Goal: Task Accomplishment & Management: Manage account settings

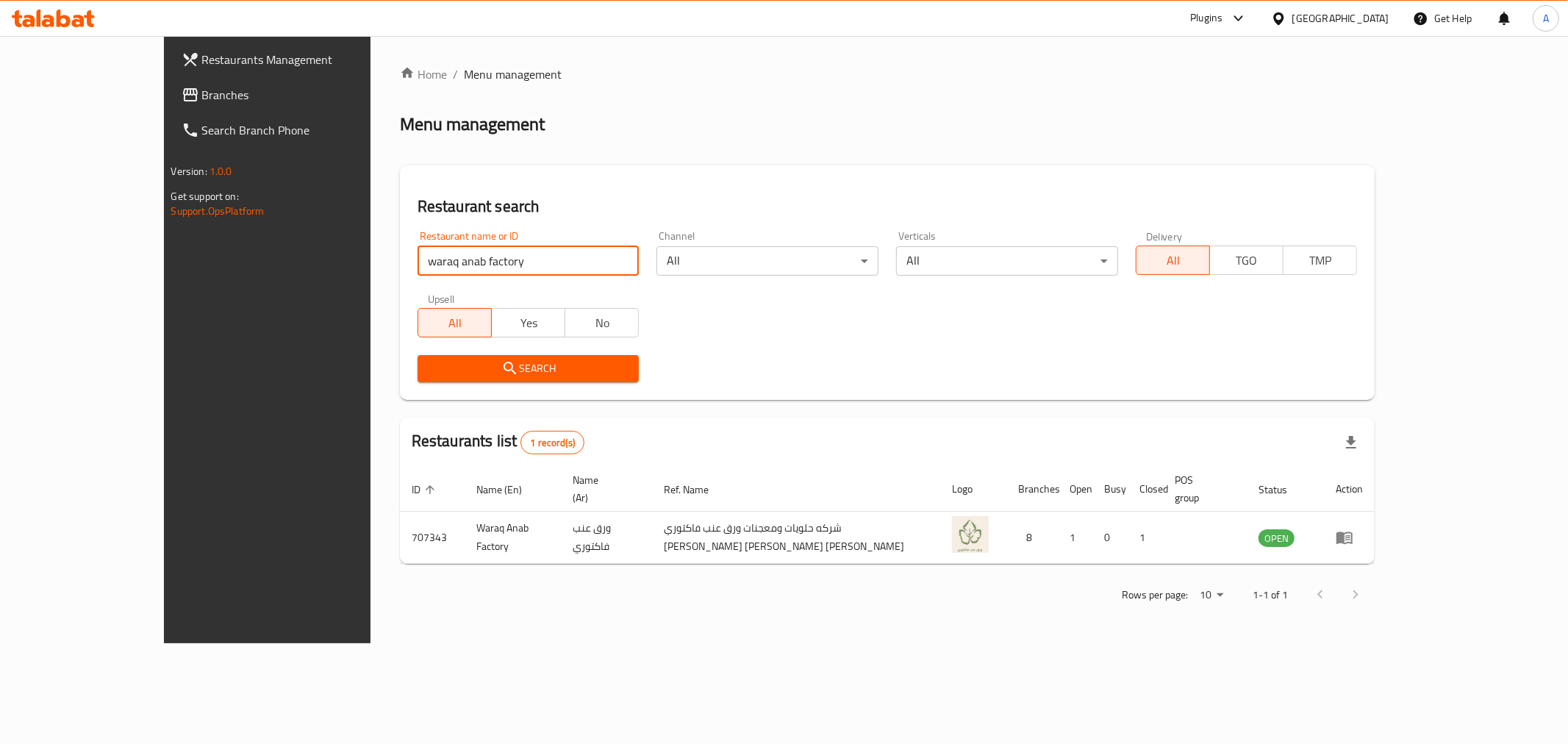
click at [202, 57] on span "Restaurants Management" at bounding box center [308, 59] width 212 height 18
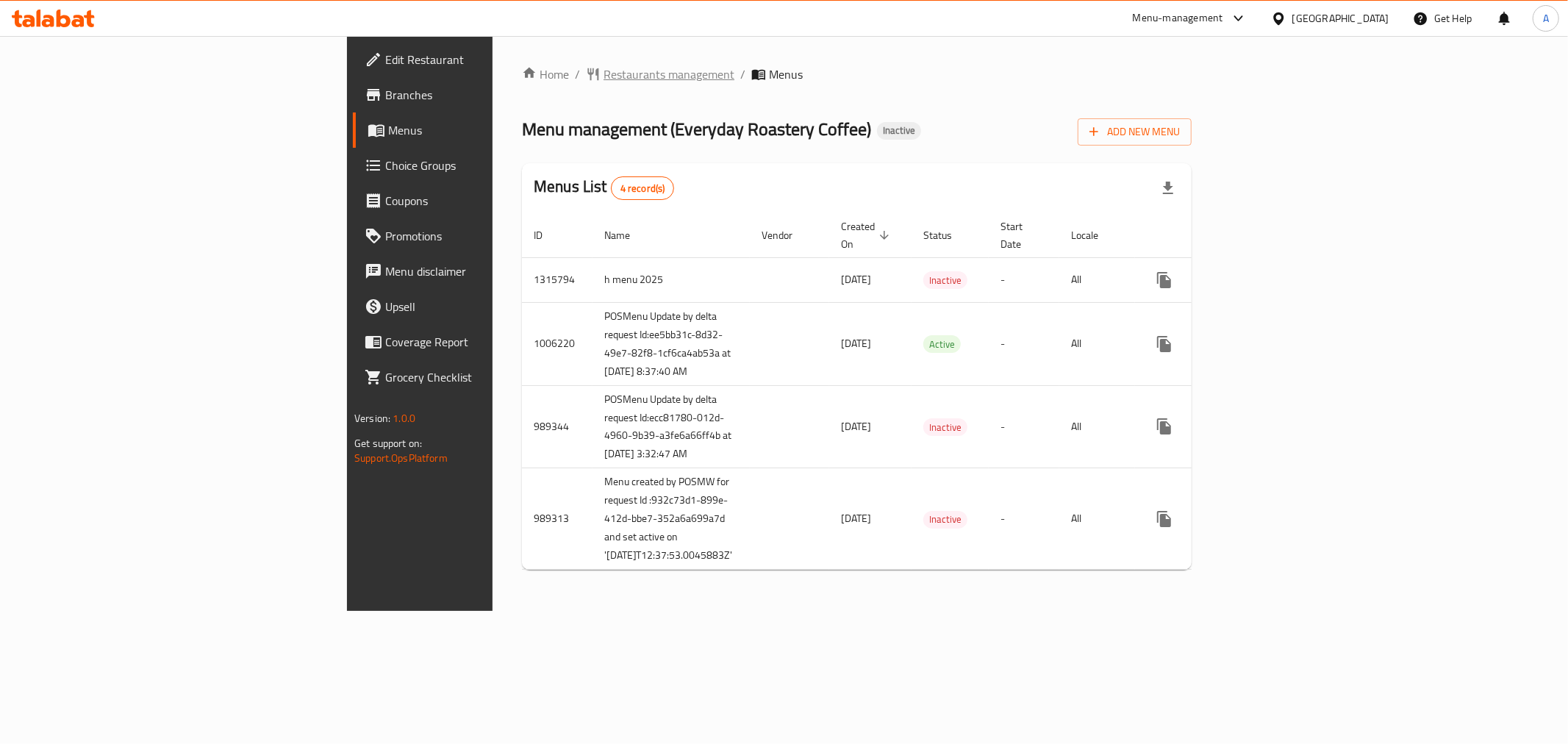
click at [603, 72] on span "Restaurants management" at bounding box center [669, 74] width 131 height 18
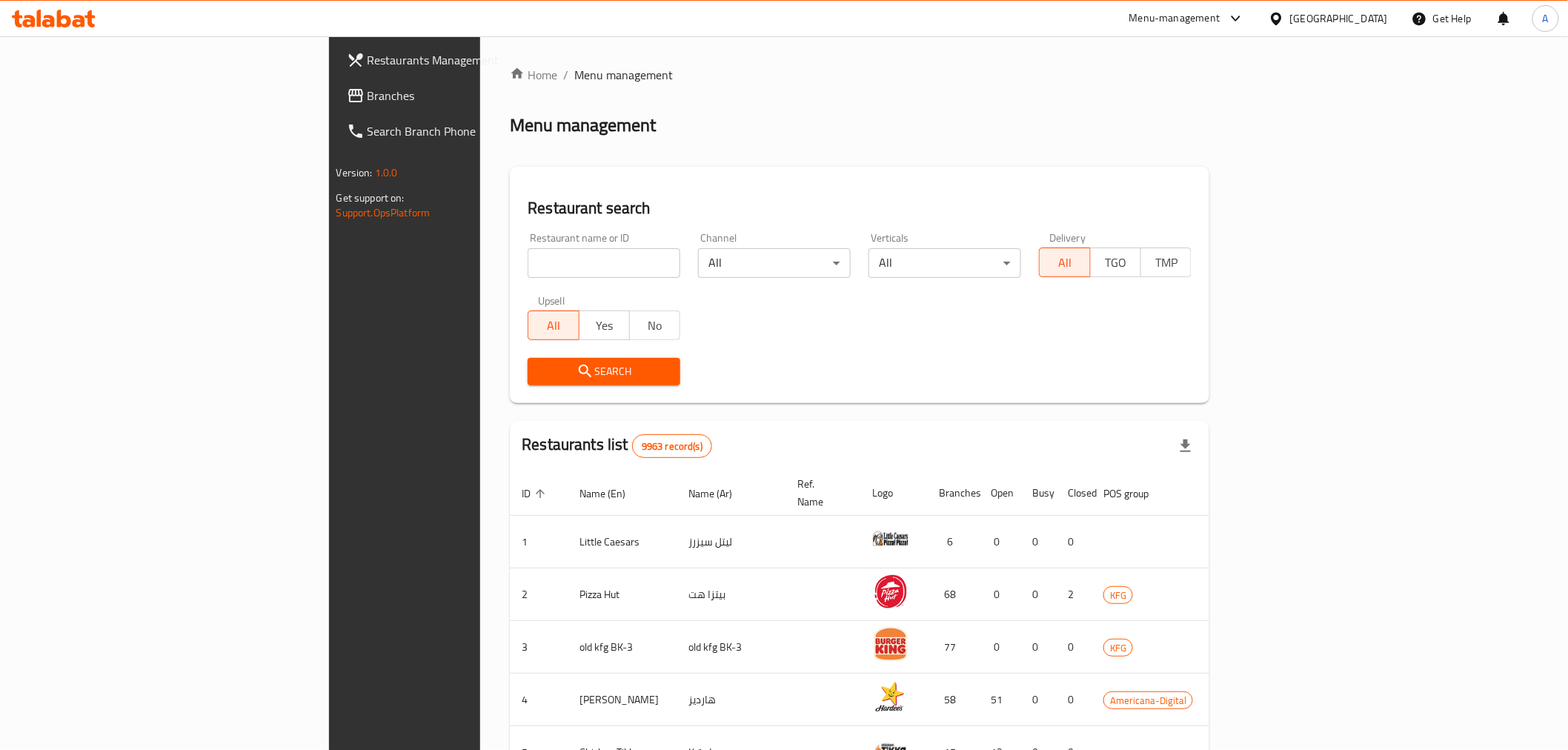
click at [528, 269] on input "search" at bounding box center [604, 263] width 153 height 30
paste input "22901"
type input "22901"
click button "Search" at bounding box center [604, 371] width 153 height 27
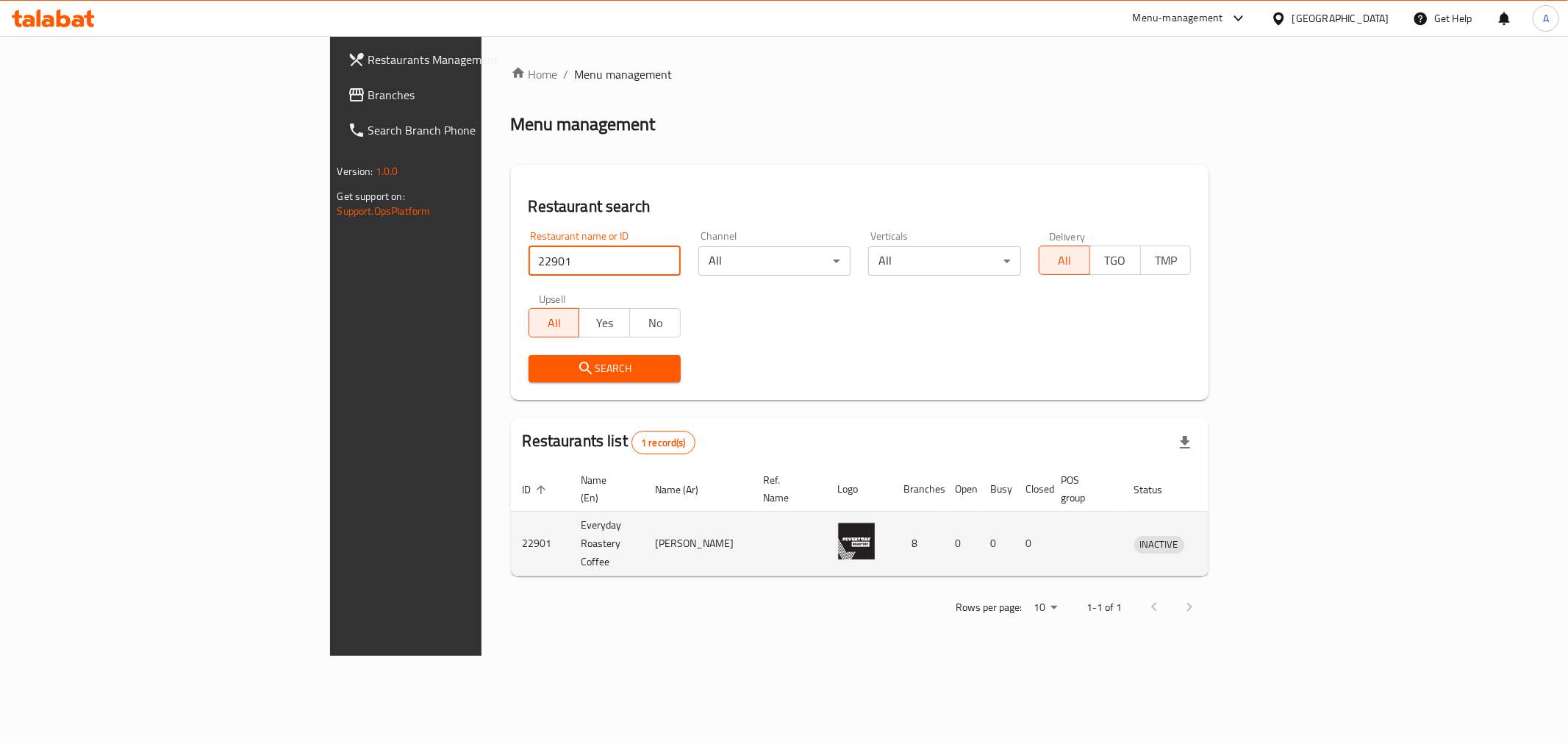
click at [1252, 512] on td "enhanced table" at bounding box center [1227, 545] width 51 height 65
click at [1231, 535] on icon "enhanced table" at bounding box center [1222, 544] width 18 height 18
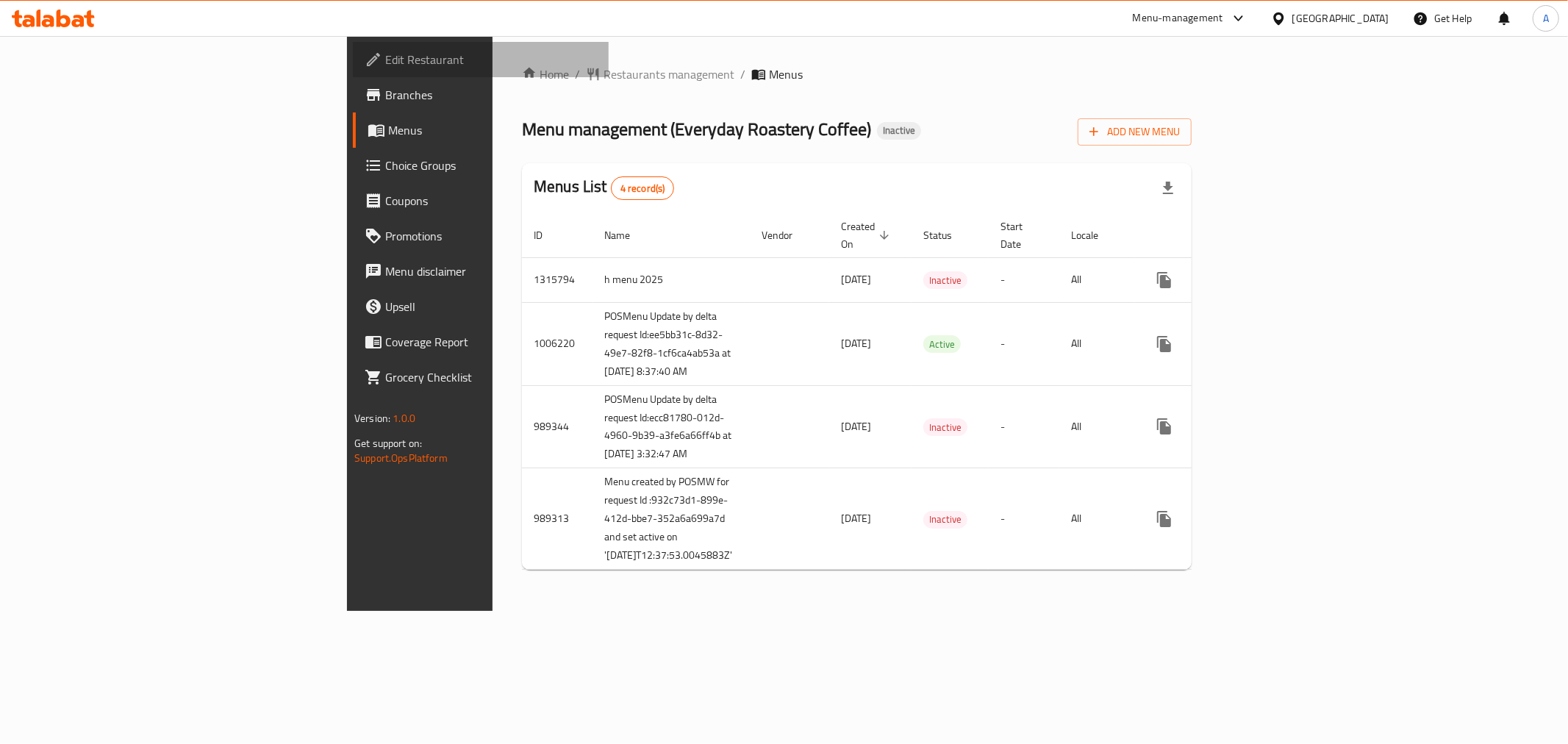
click at [385, 52] on span "Edit Restaurant" at bounding box center [490, 59] width 212 height 18
